Goal: Check status: Check status

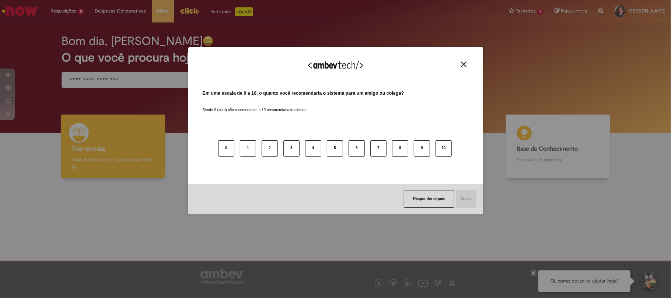
click at [467, 65] on button "Close" at bounding box center [464, 64] width 10 height 6
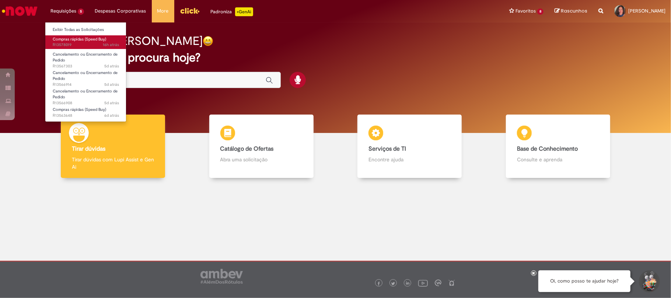
click at [99, 43] on span "16h atrás 16 horas atrás R13578019" at bounding box center [86, 45] width 66 height 6
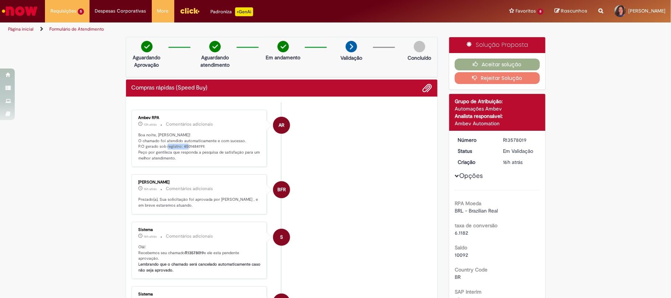
drag, startPoint x: 177, startPoint y: 146, endPoint x: 200, endPoint y: 149, distance: 22.7
click at [200, 149] on p "Boa noite, [PERSON_NAME]! O chamado foi atendido automaticamente e com sucesso.…" at bounding box center [200, 146] width 123 height 29
copy p "4501484199."
click at [326, 167] on li "AR Ambev RPA 13h atrás 13 horas atrás Comentários adicionais Boa noite, [PERSON…" at bounding box center [282, 138] width 301 height 57
